Goal: Information Seeking & Learning: Learn about a topic

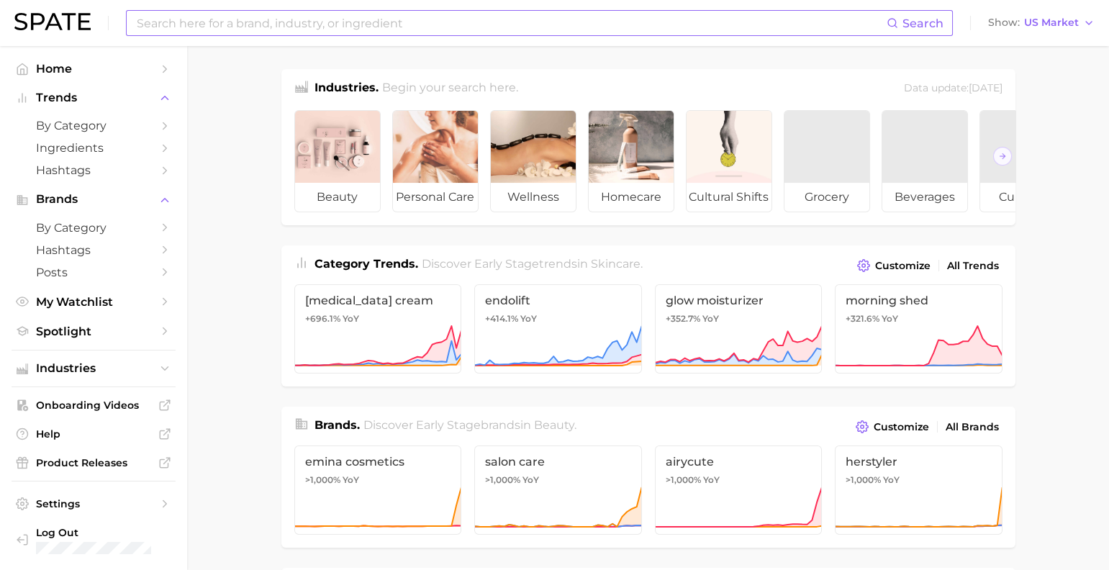
click at [381, 25] on input at bounding box center [510, 23] width 751 height 24
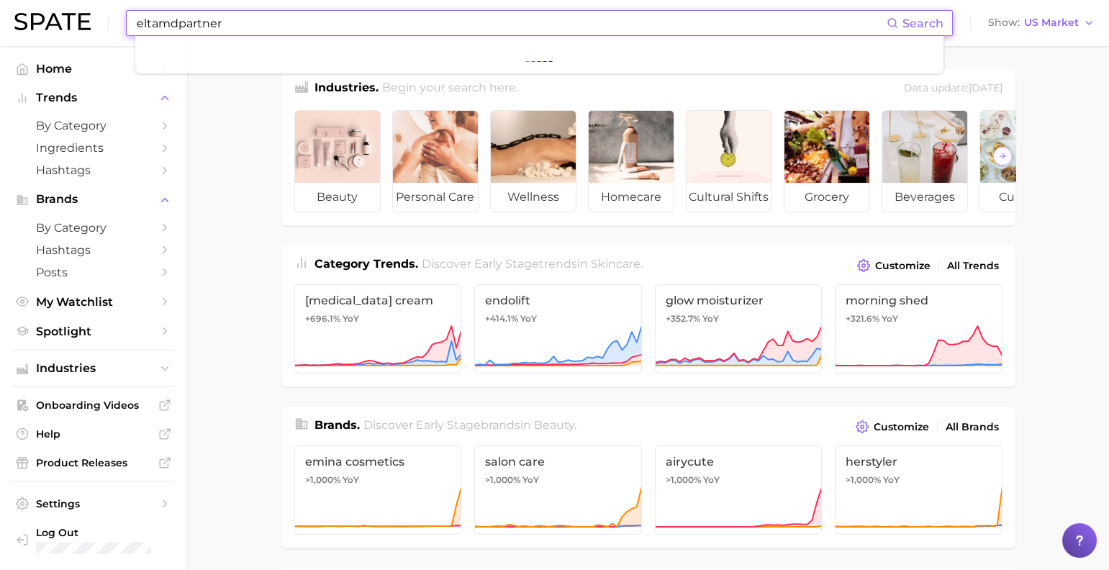
type input "eltamdpartner"
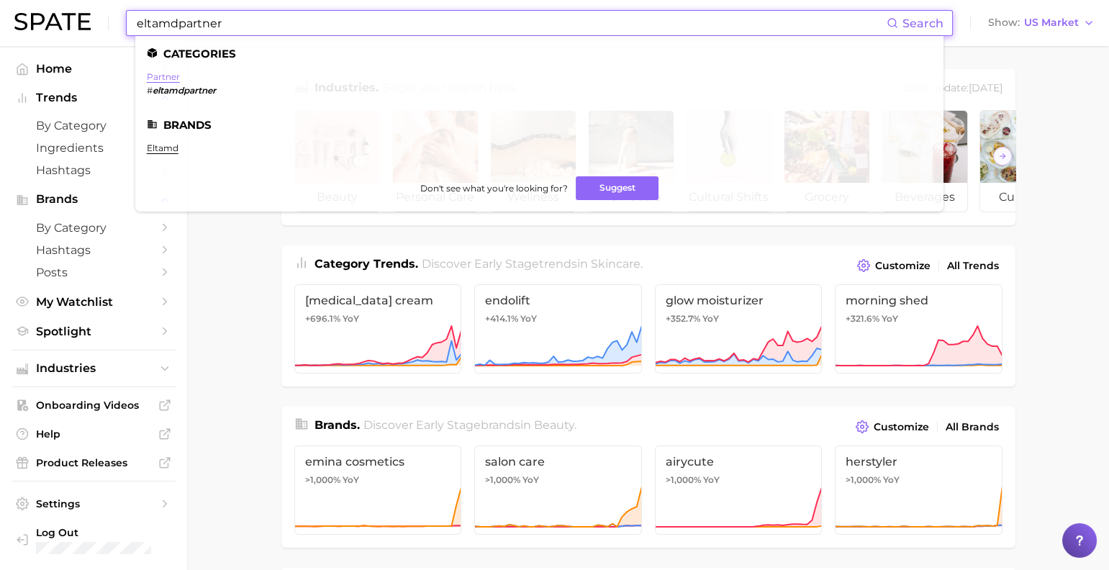
click at [172, 75] on link "partner" at bounding box center [163, 76] width 33 height 11
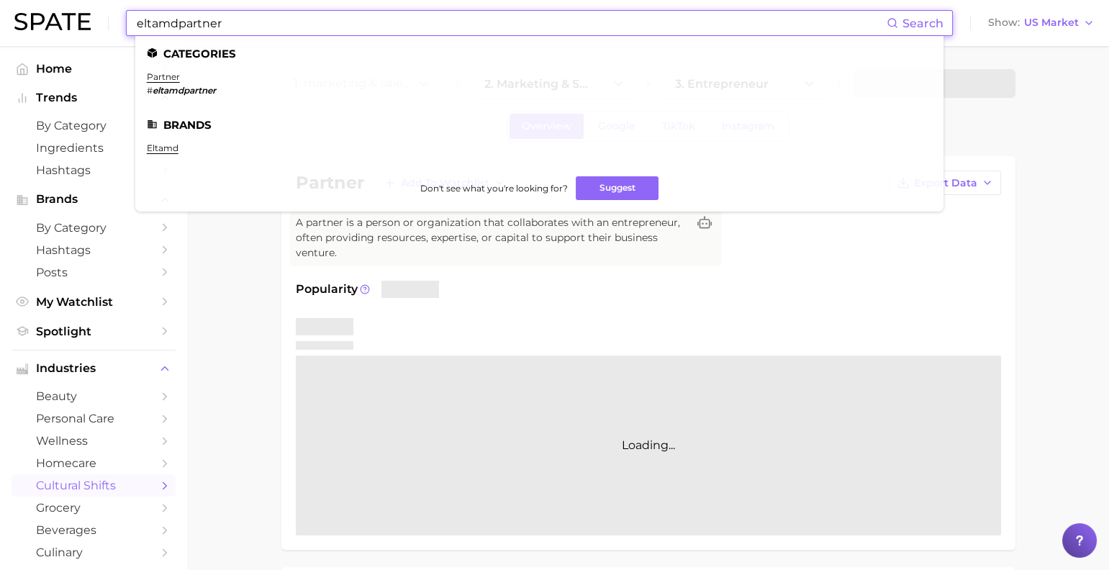
click at [268, 28] on input "eltamdpartner" at bounding box center [510, 23] width 751 height 24
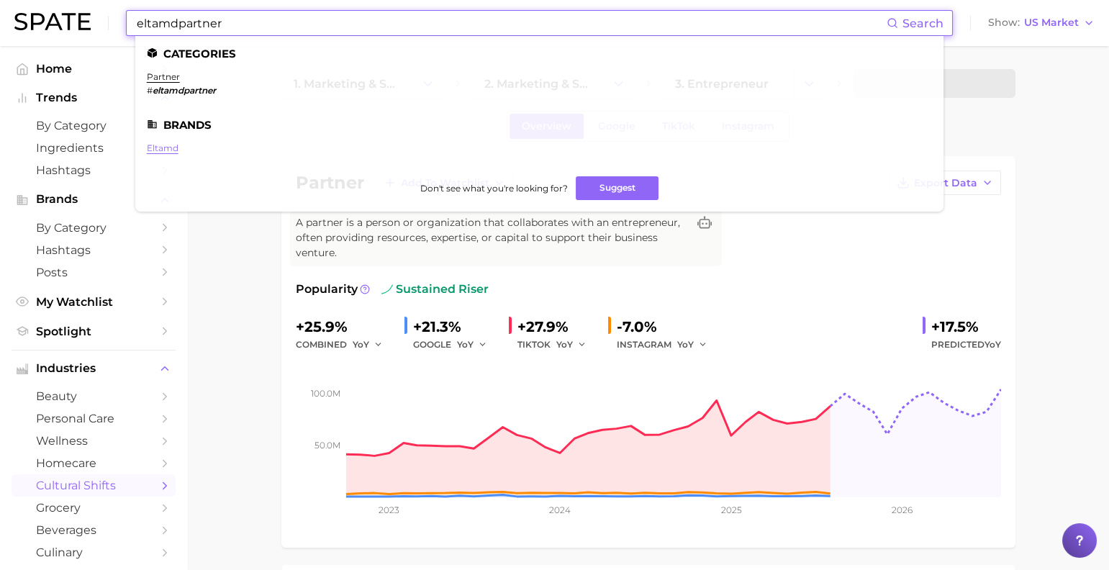
click at [178, 153] on link "eltamd" at bounding box center [163, 147] width 32 height 11
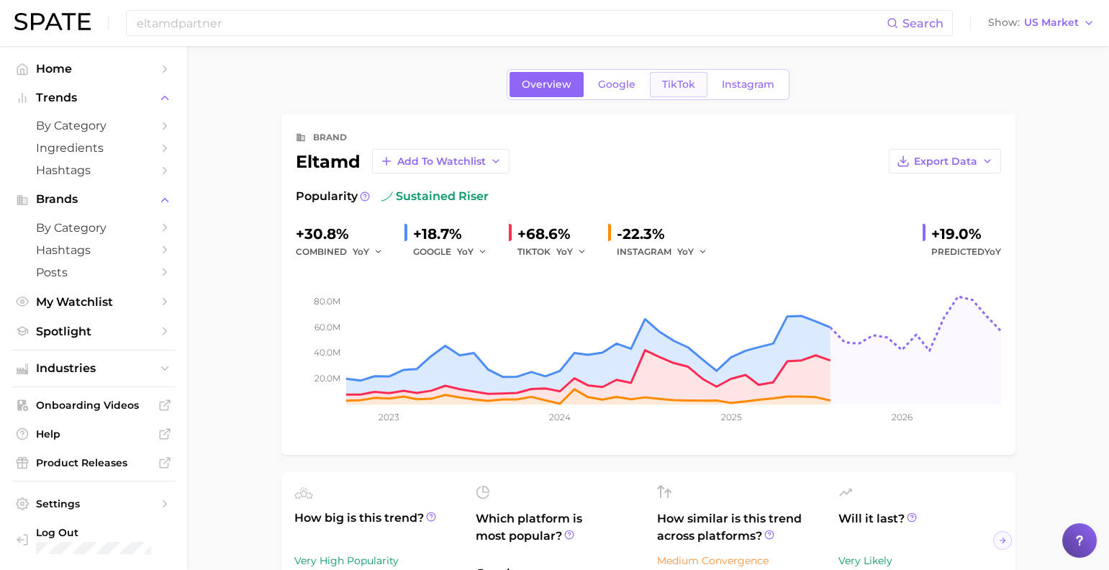
click at [687, 78] on link "TikTok" at bounding box center [679, 84] width 58 height 25
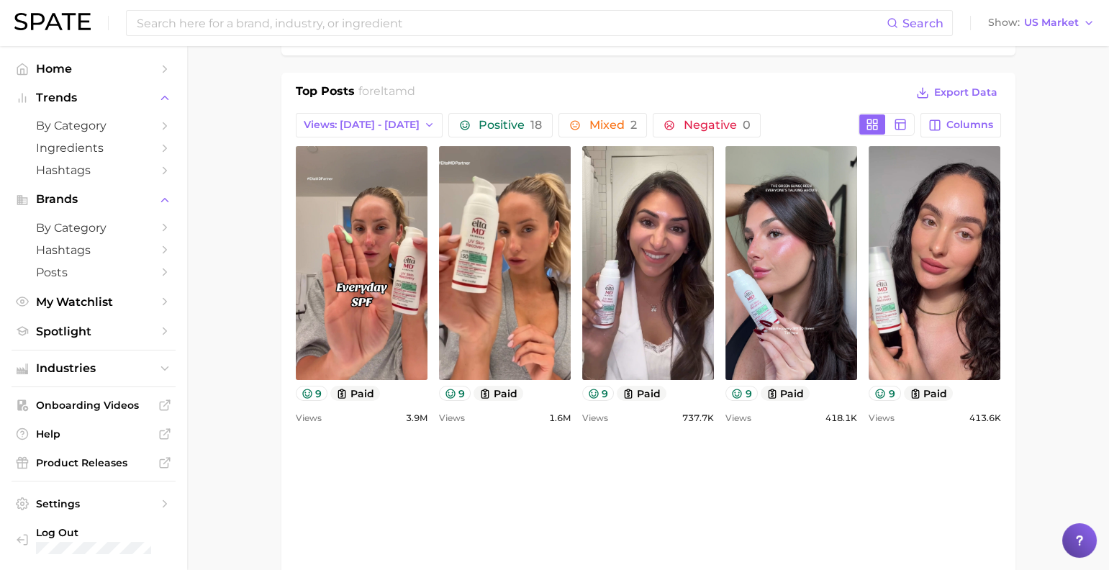
scroll to position [532, 0]
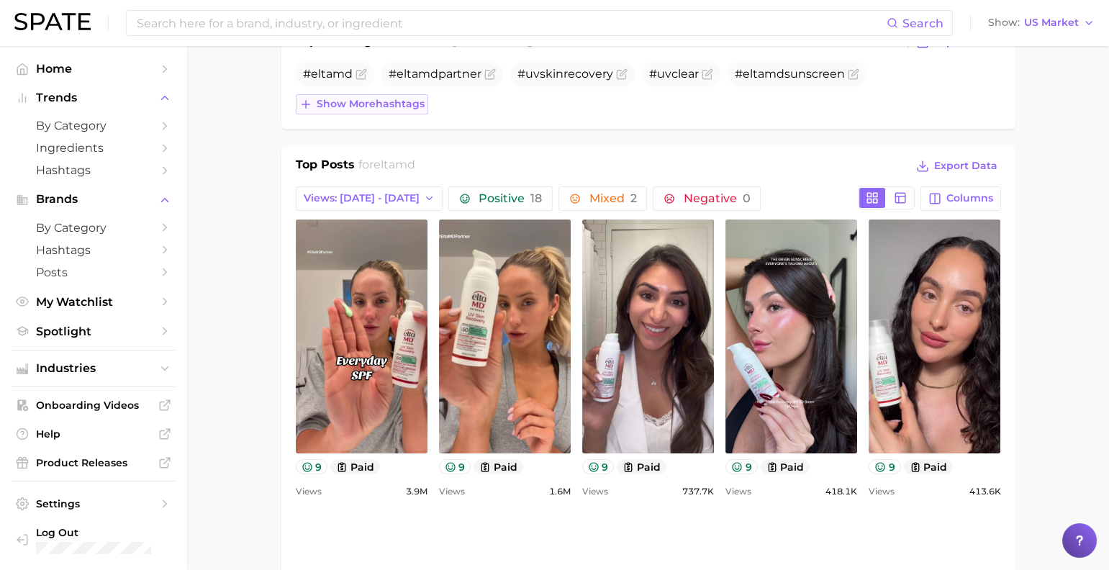
click at [395, 114] on button "Show more hashtags" at bounding box center [362, 104] width 132 height 20
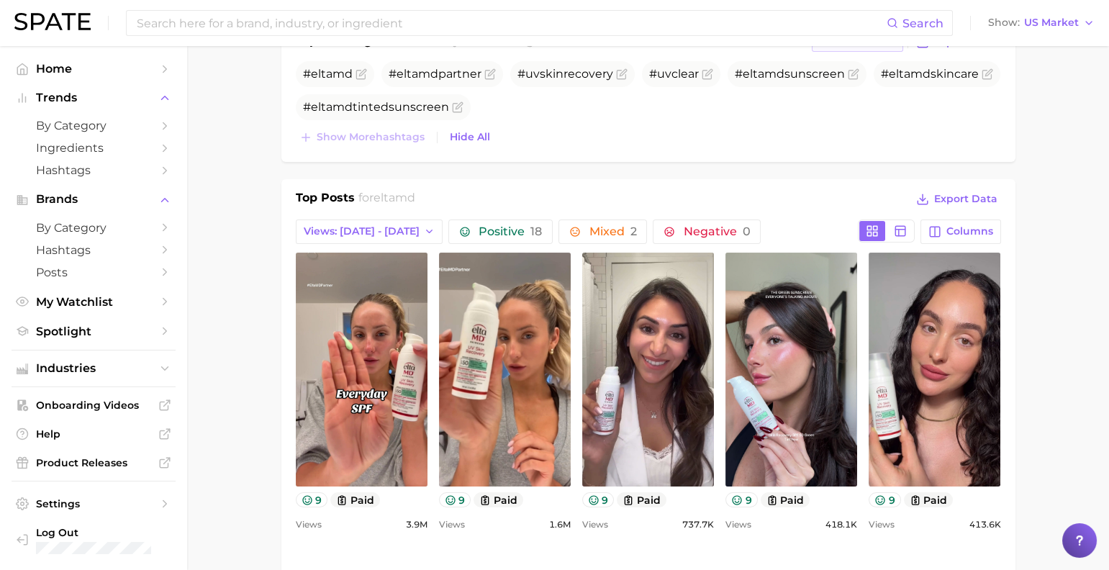
click at [829, 46] on span "View As" at bounding box center [836, 42] width 43 height 8
click at [837, 98] on span "Table" at bounding box center [850, 92] width 28 height 12
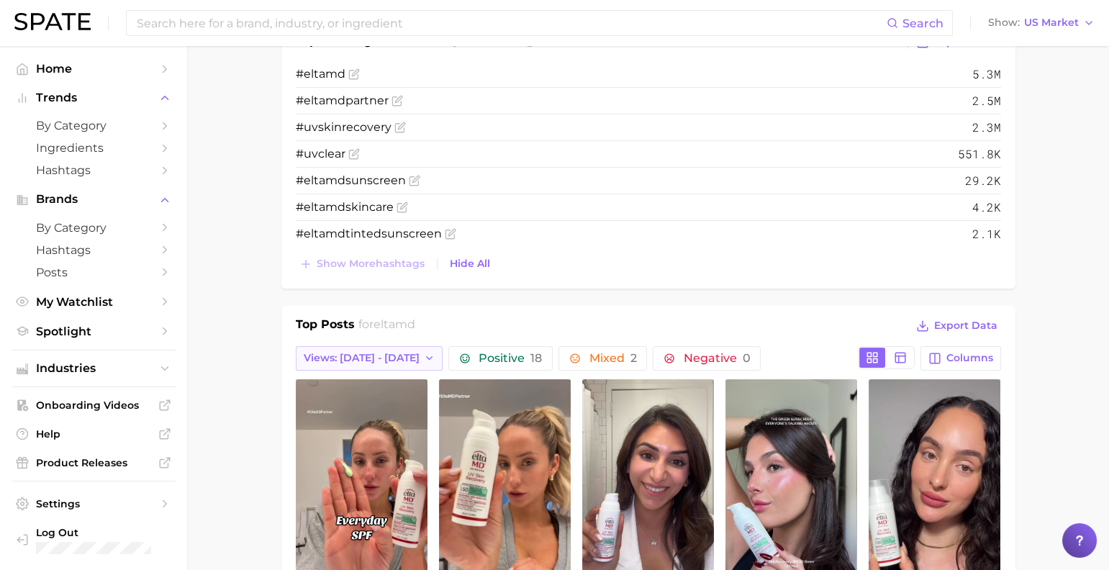
click at [407, 364] on span "Views: [DATE] - [DATE]" at bounding box center [362, 358] width 116 height 12
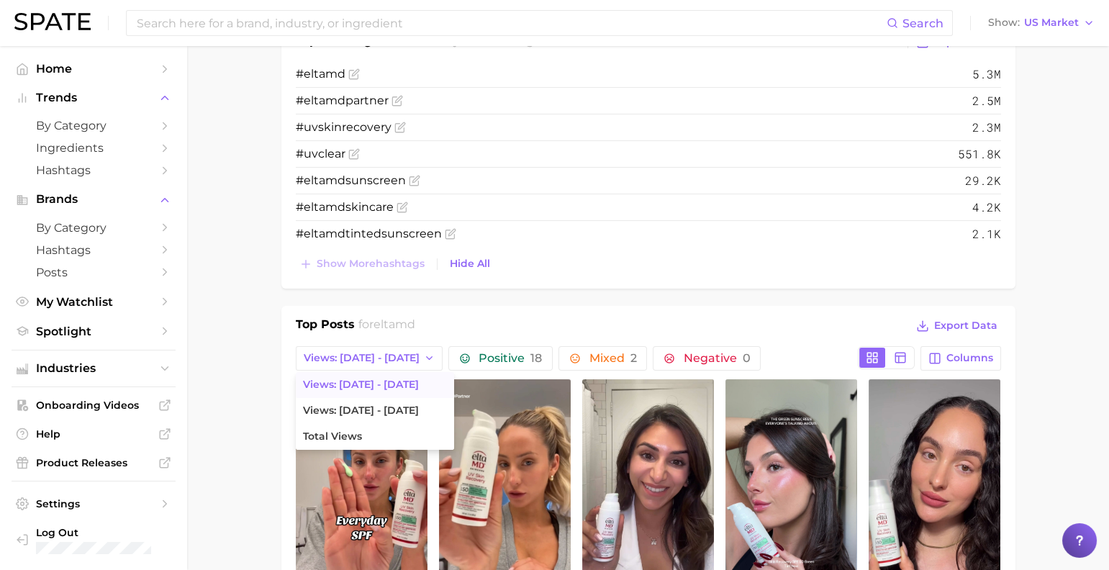
click at [402, 391] on span "Views: [DATE] - [DATE]" at bounding box center [361, 384] width 116 height 12
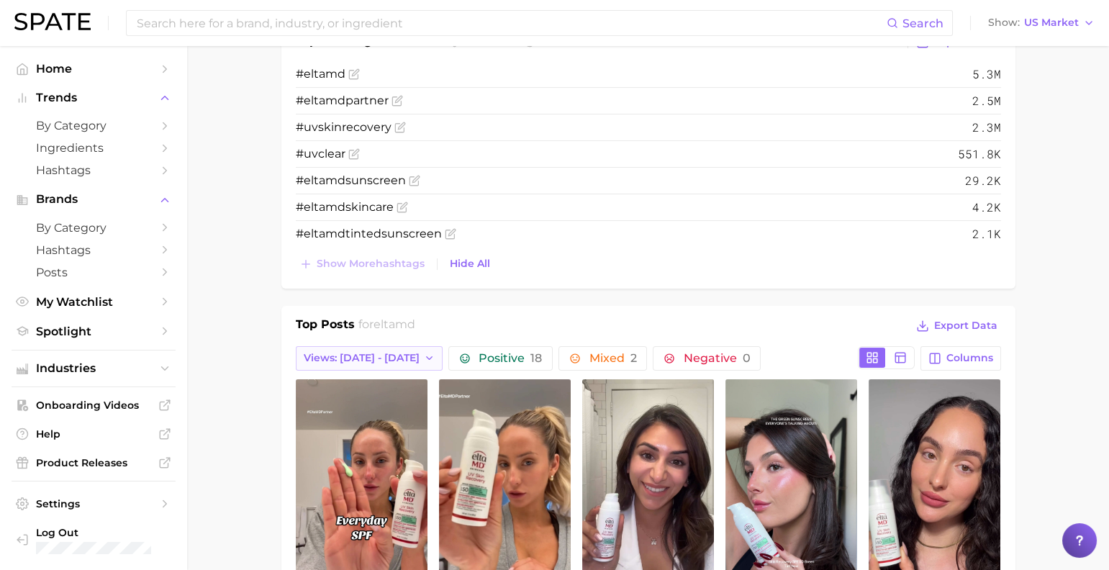
click at [402, 371] on button "Views: [DATE] - [DATE]" at bounding box center [369, 358] width 147 height 24
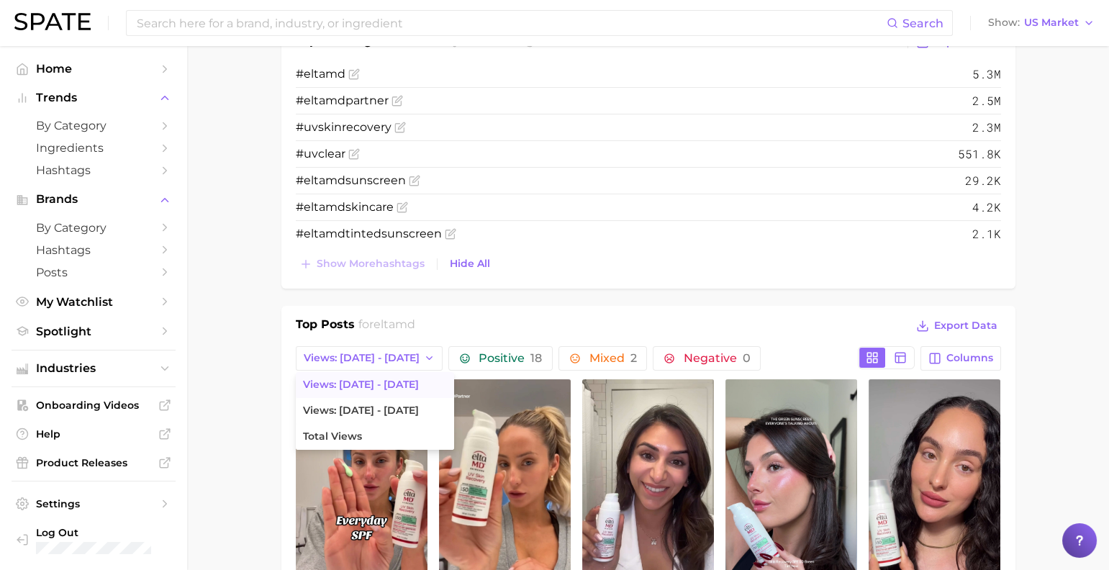
click at [553, 337] on div "Top Posts for eltamd Export Data" at bounding box center [648, 327] width 705 height 22
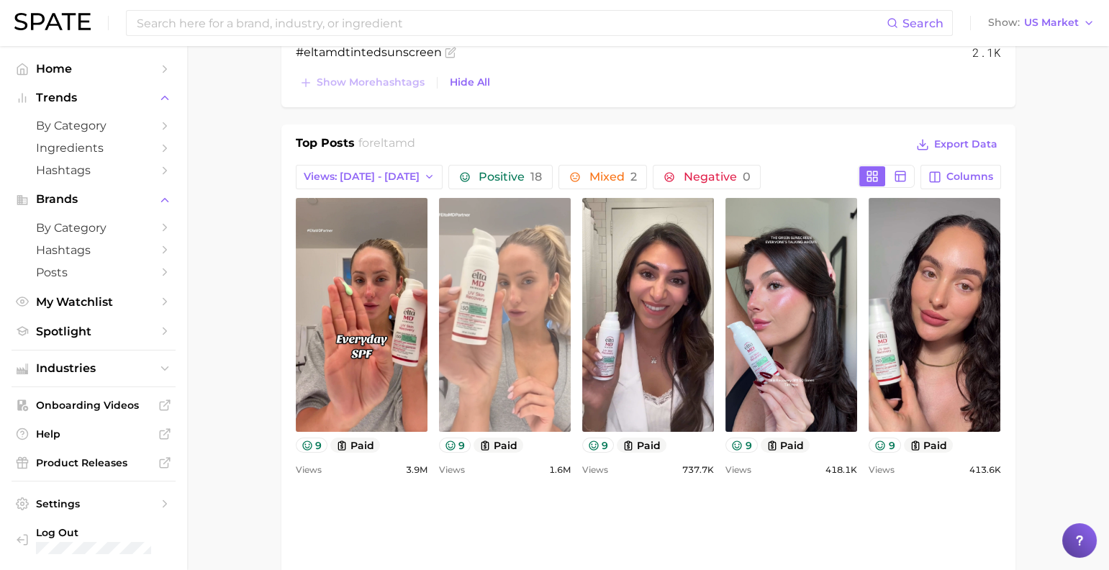
scroll to position [676, 0]
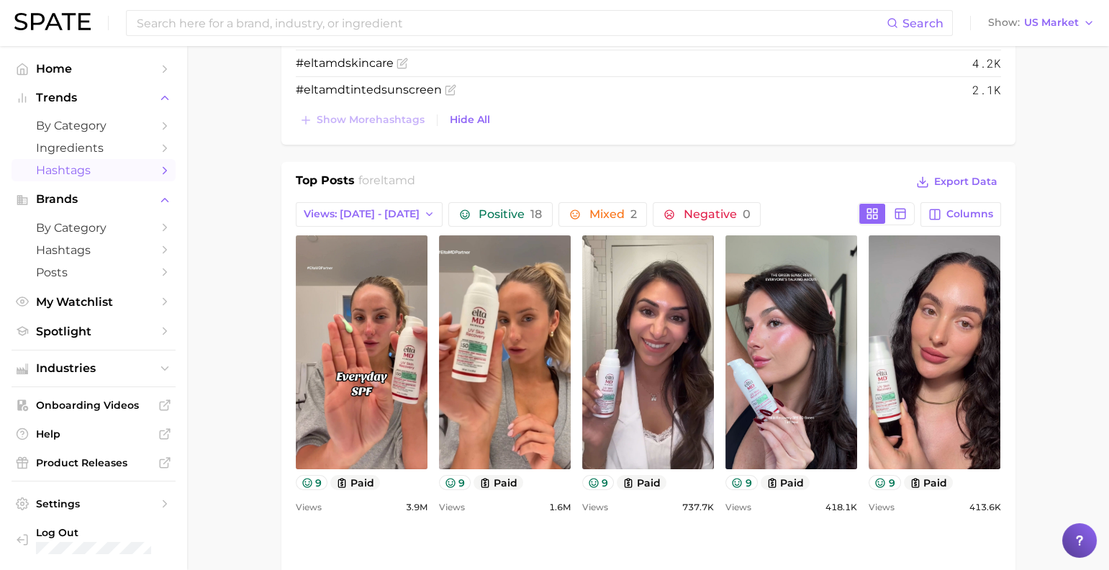
click at [88, 177] on span "Hashtags" at bounding box center [93, 170] width 115 height 14
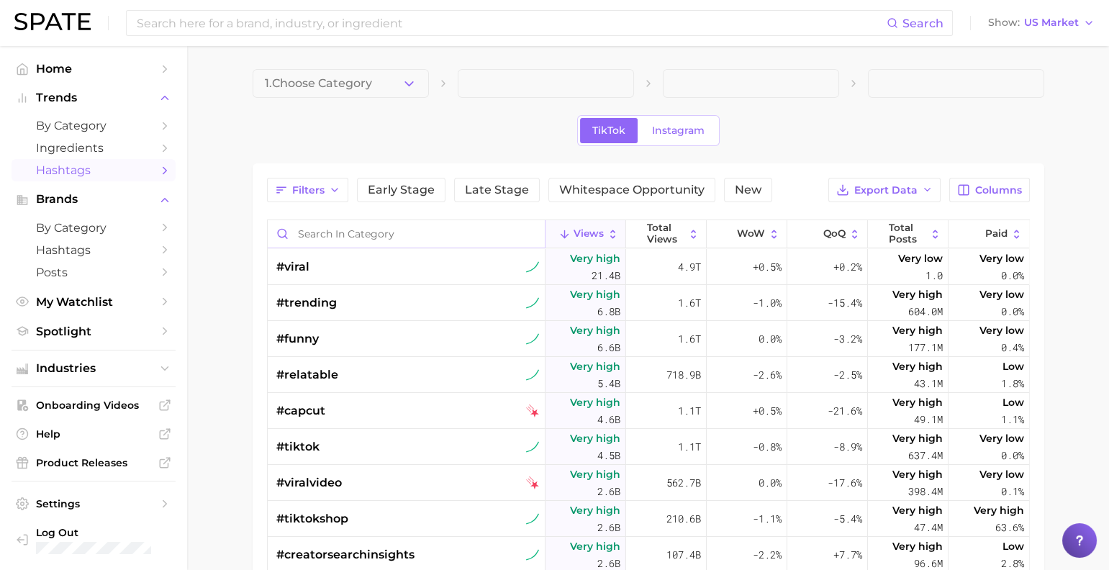
click at [359, 247] on input "Search in category" at bounding box center [406, 233] width 277 height 27
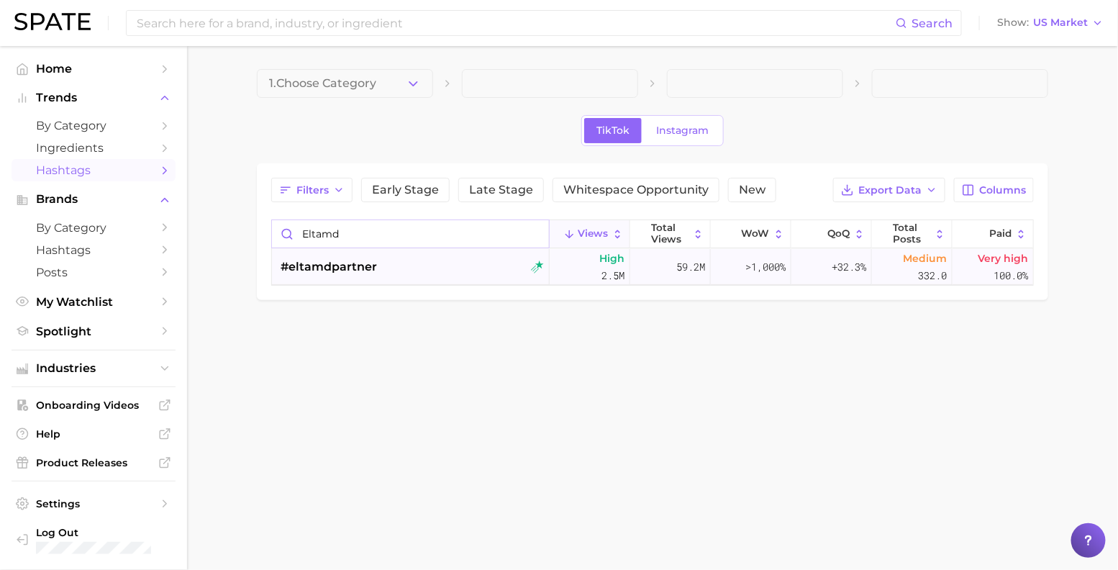
type input "eltamd"
click at [404, 285] on div "#eltamdpartner" at bounding box center [412, 267] width 263 height 36
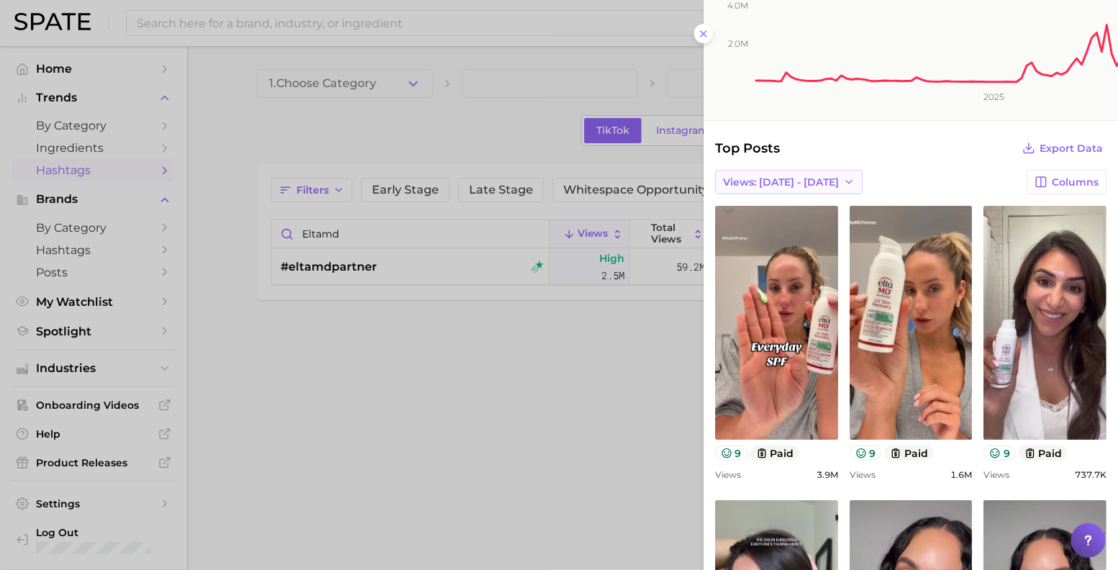
scroll to position [446, 0]
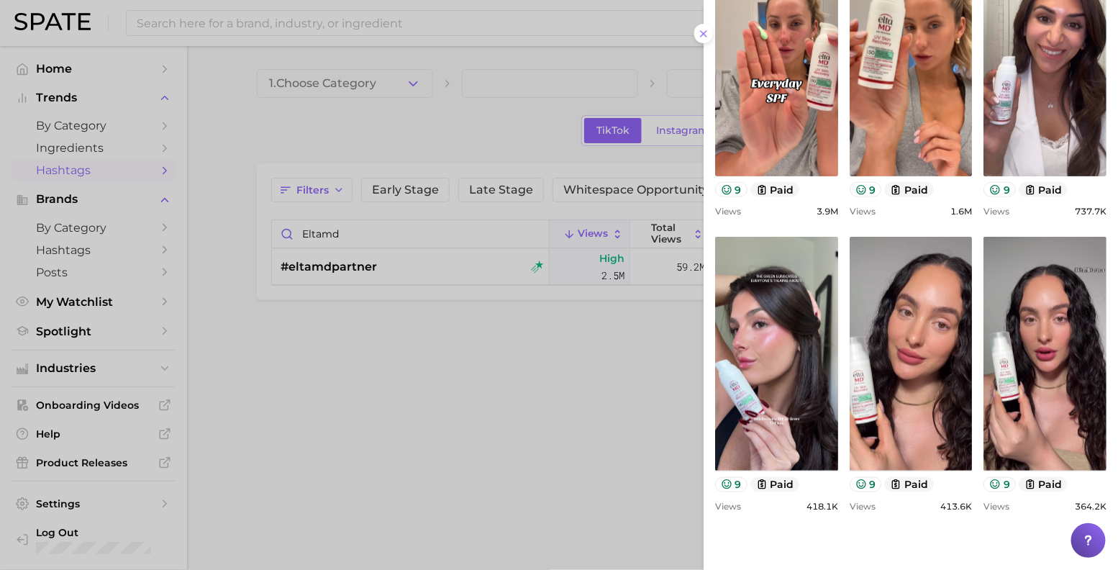
click at [704, 51] on div "Top Posts Export Data Views: [DATE] - [DATE] Columns view post on TikTok 9 paid…" at bounding box center [911, 279] width 414 height 809
click at [694, 43] on button at bounding box center [703, 33] width 19 height 19
